Goal: Find specific page/section: Find specific page/section

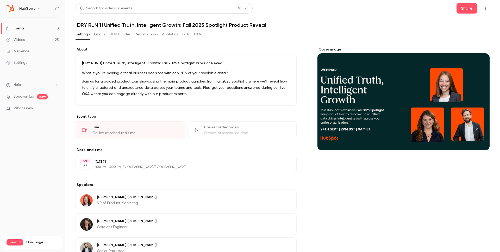
click at [15, 27] on div "Events" at bounding box center [15, 28] width 18 height 5
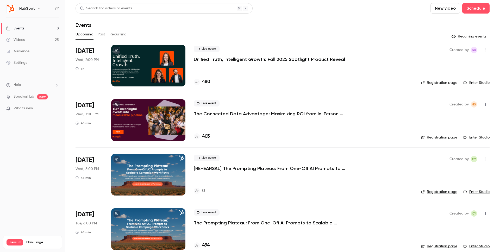
click at [153, 70] on div at bounding box center [148, 66] width 74 height 42
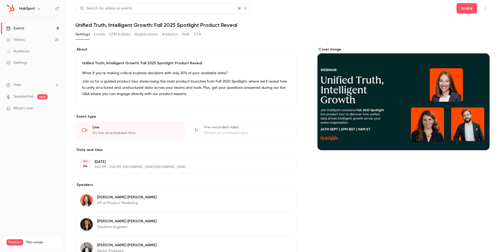
click at [484, 8] on icon "button" at bounding box center [485, 9] width 4 height 4
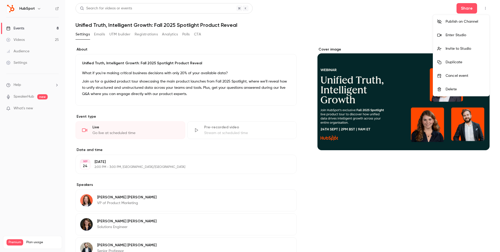
click at [460, 35] on div "Enter Studio" at bounding box center [466, 35] width 40 height 5
